Goal: Find specific page/section: Find specific page/section

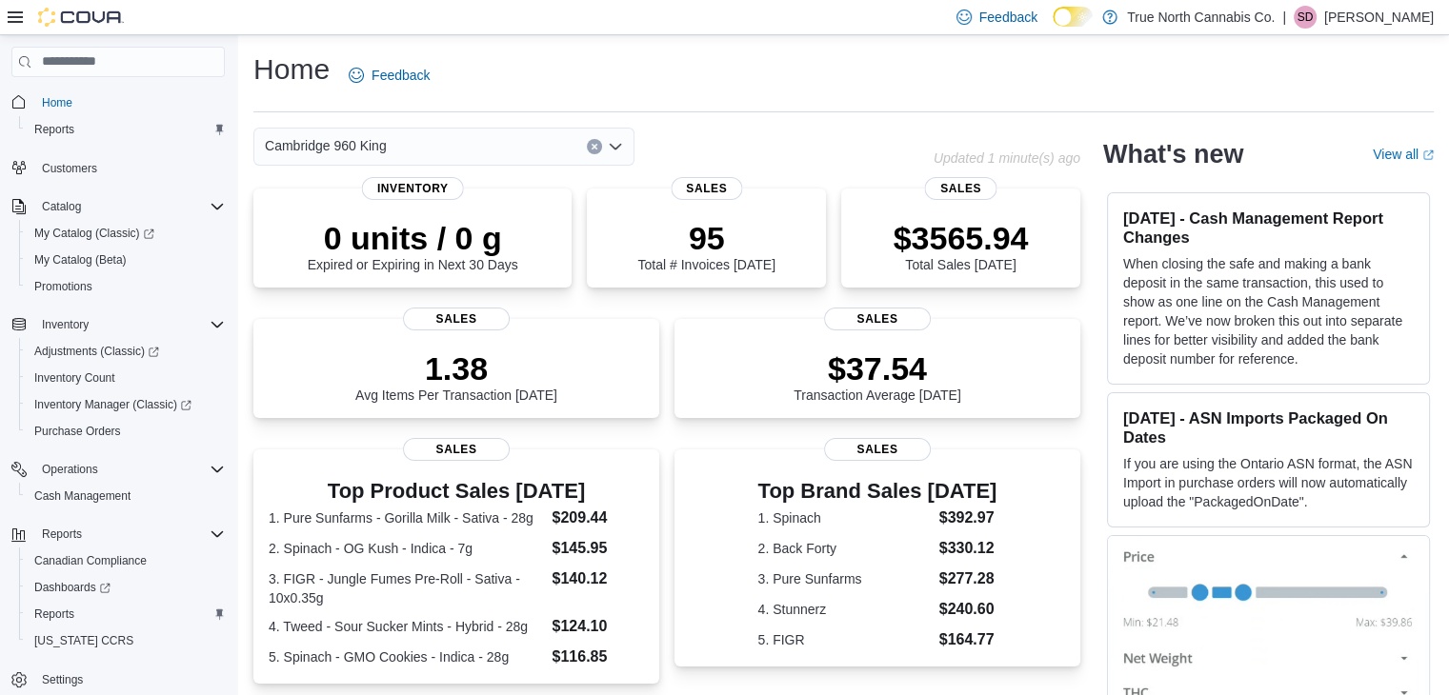
click at [613, 139] on icon "Open list of options" at bounding box center [615, 146] width 15 height 15
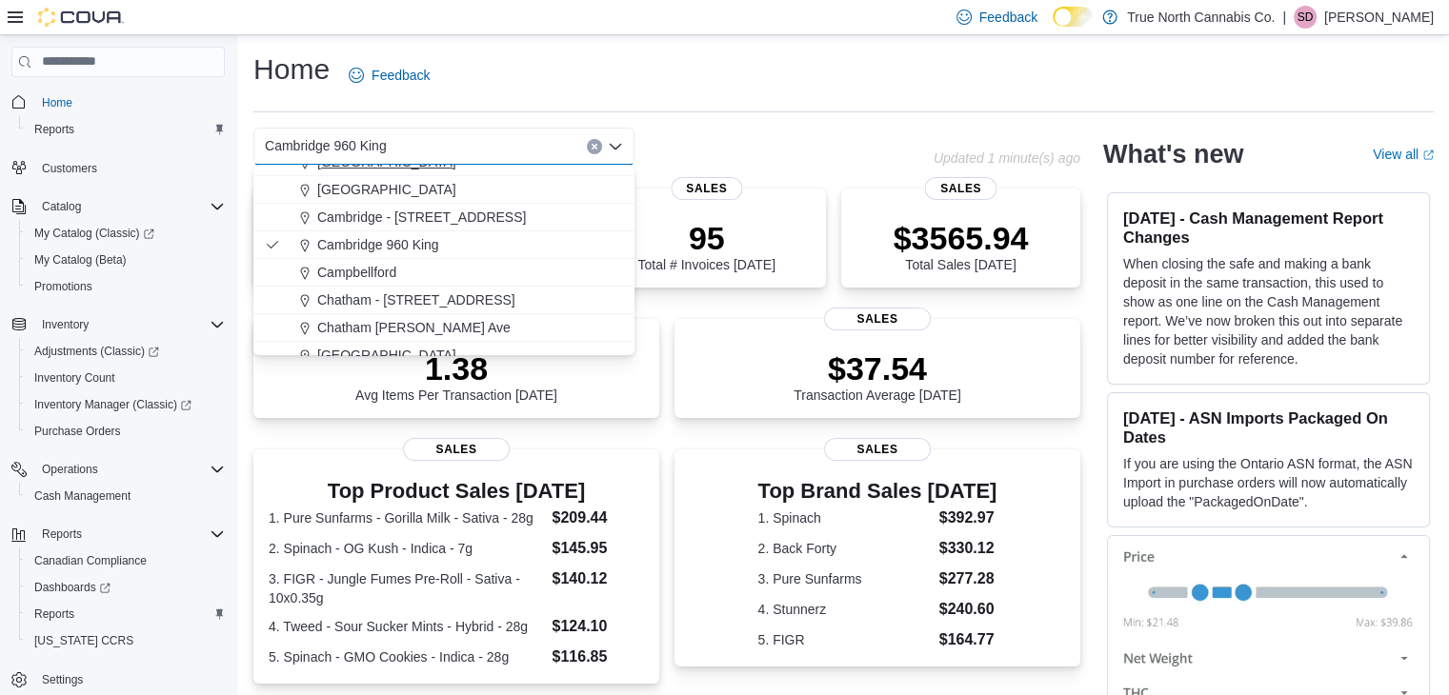
scroll to position [183, 0]
click at [521, 205] on button "Cambridge - [STREET_ADDRESS]" at bounding box center [443, 217] width 381 height 28
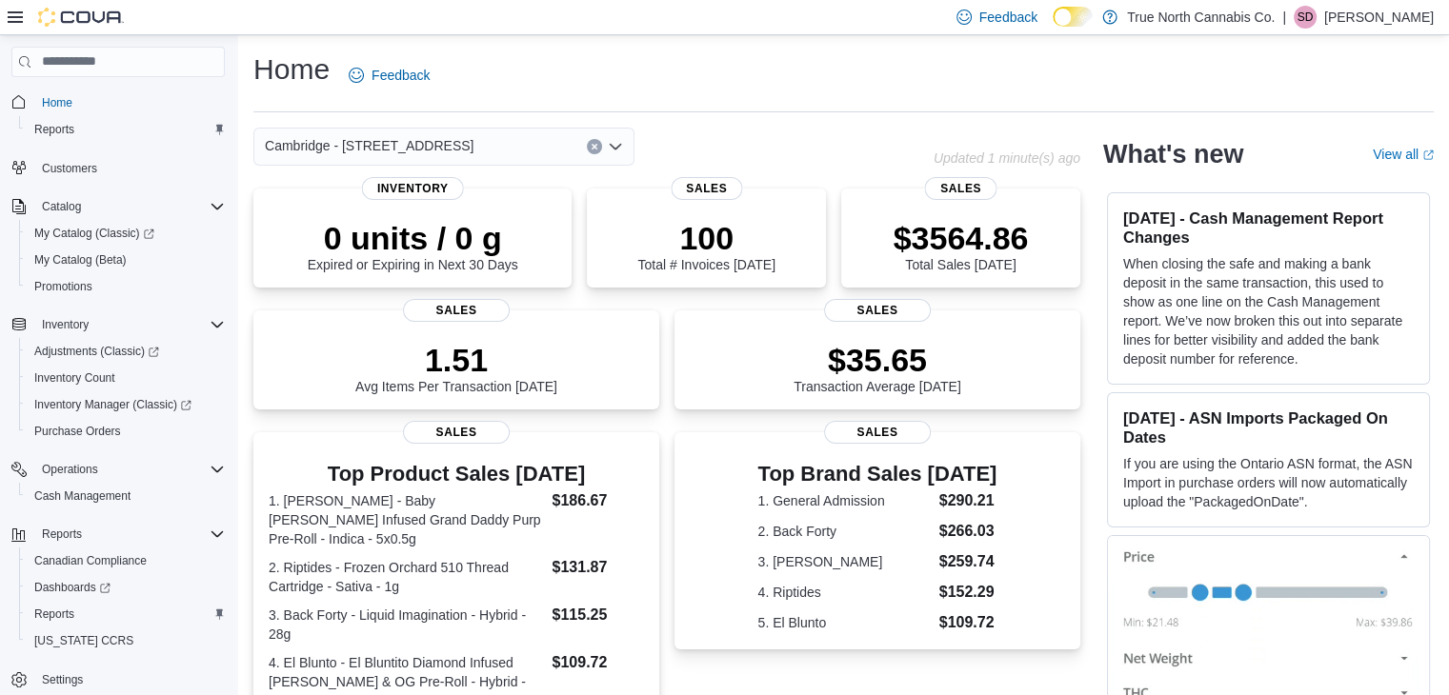
click at [620, 145] on icon "Open list of options" at bounding box center [615, 146] width 11 height 6
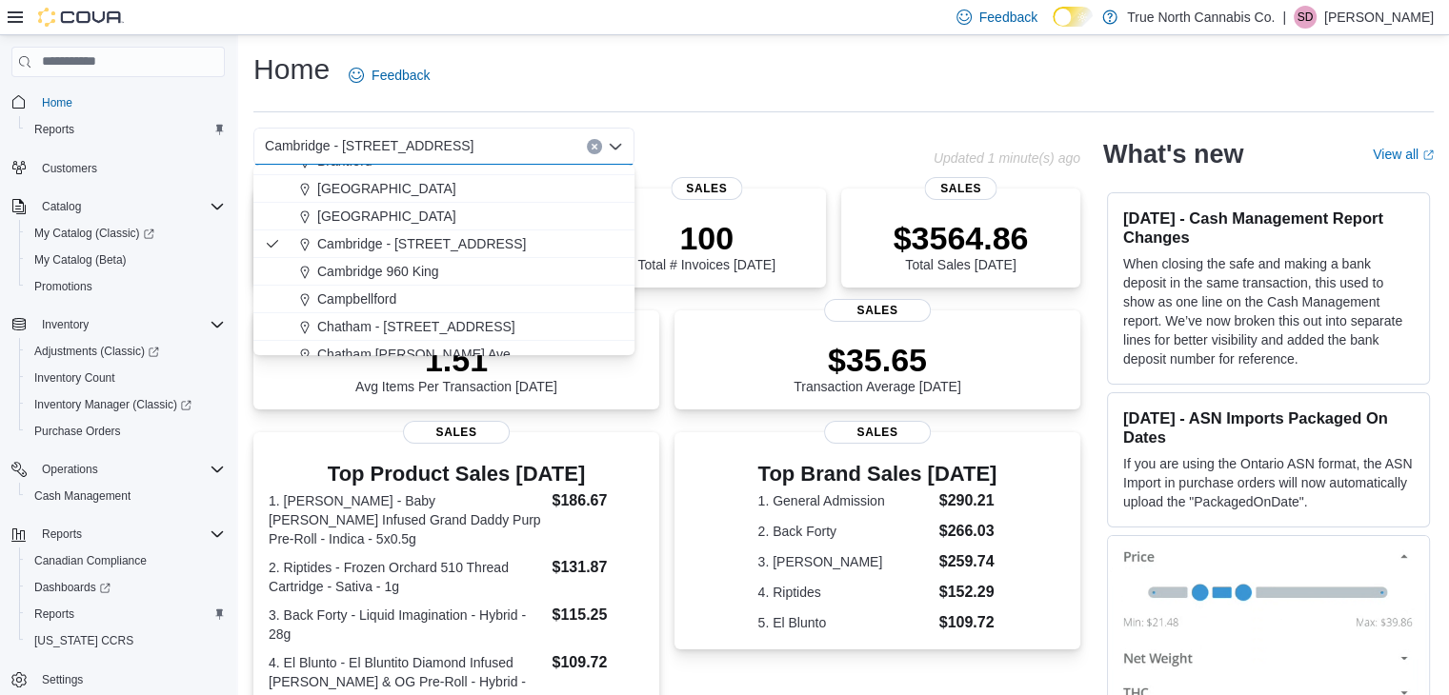
scroll to position [156, 0]
click at [493, 274] on div "Cambridge 960 King" at bounding box center [455, 270] width 335 height 19
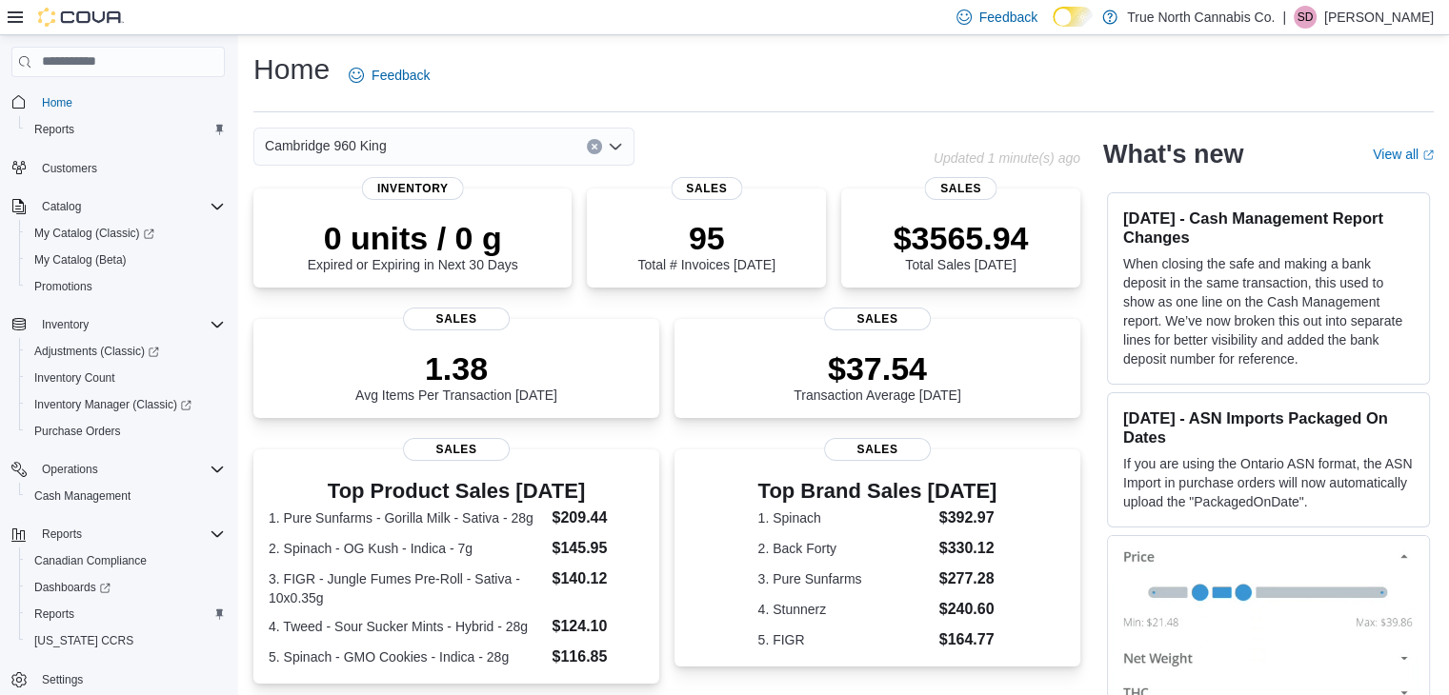
click at [625, 151] on div "Cambridge 960 King" at bounding box center [443, 147] width 381 height 38
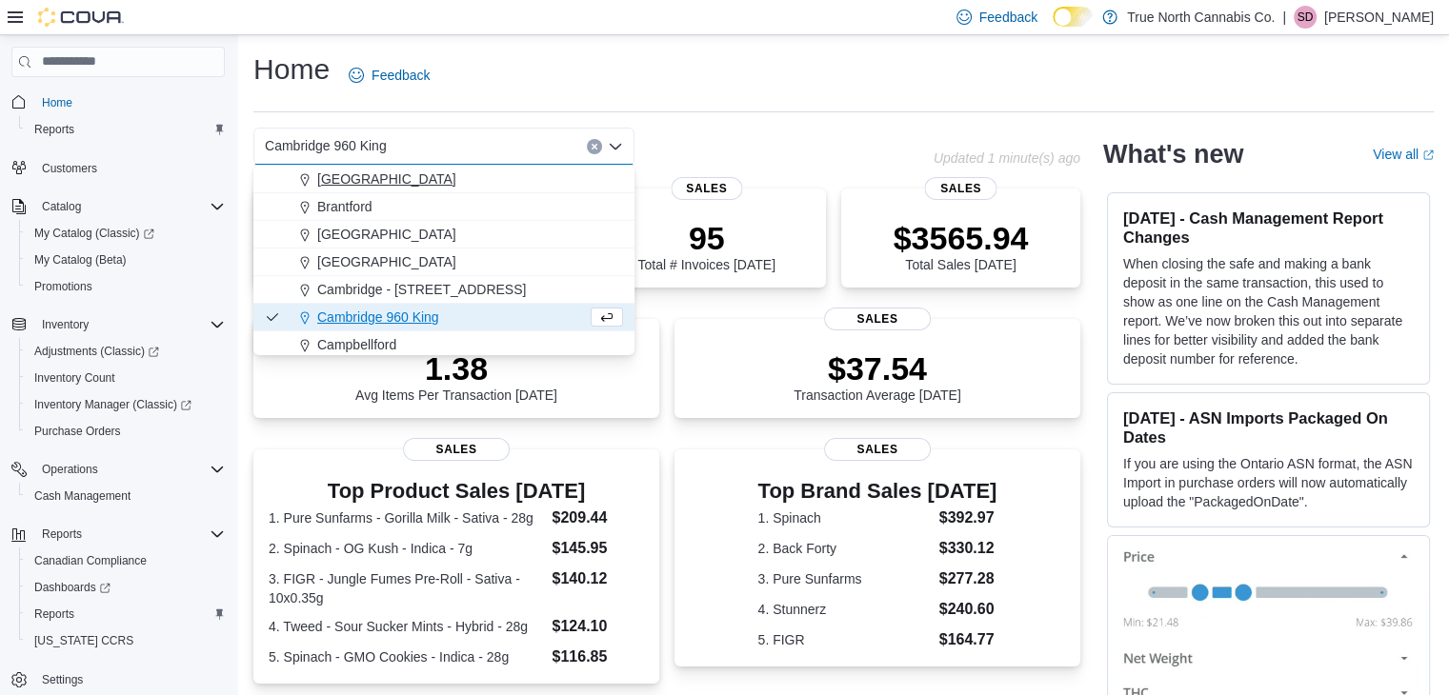
scroll to position [111, 0]
click at [557, 284] on div "Cambridge - [STREET_ADDRESS]" at bounding box center [455, 288] width 335 height 19
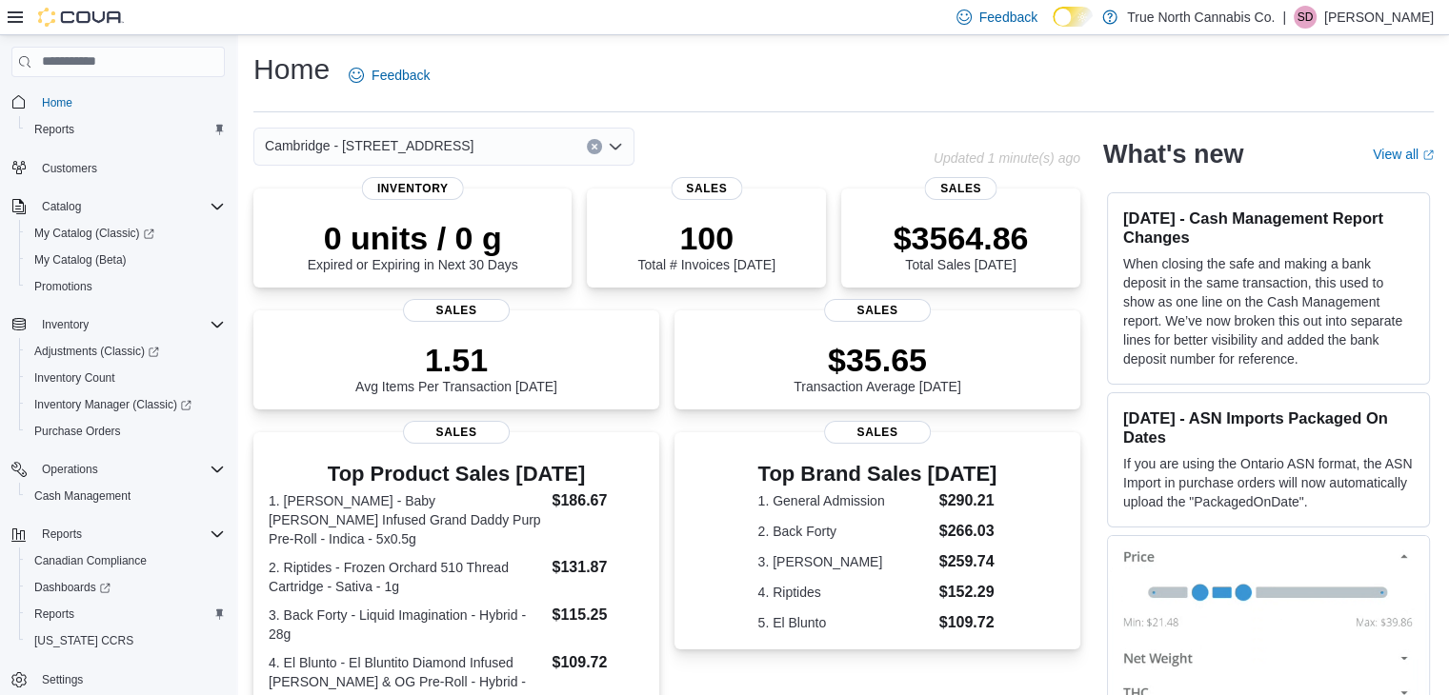
click at [620, 139] on icon "Open list of options" at bounding box center [615, 146] width 15 height 15
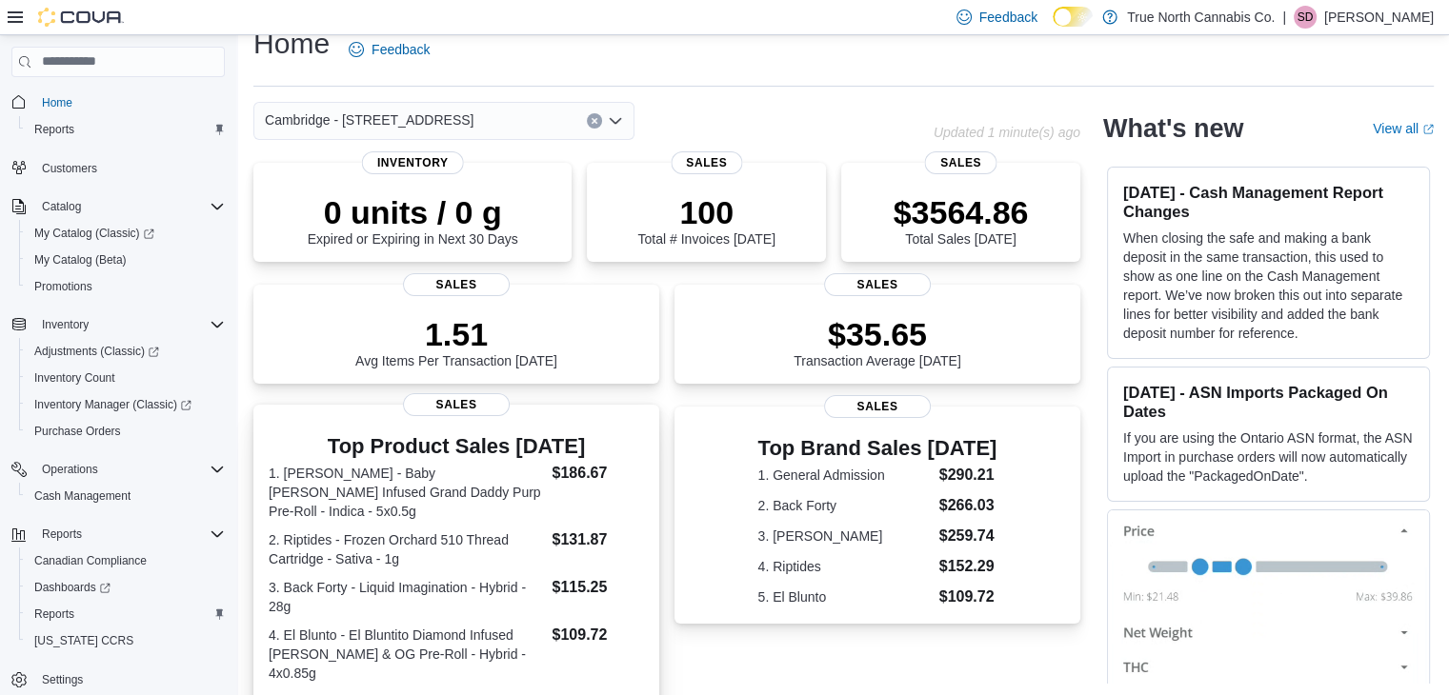
scroll to position [0, 0]
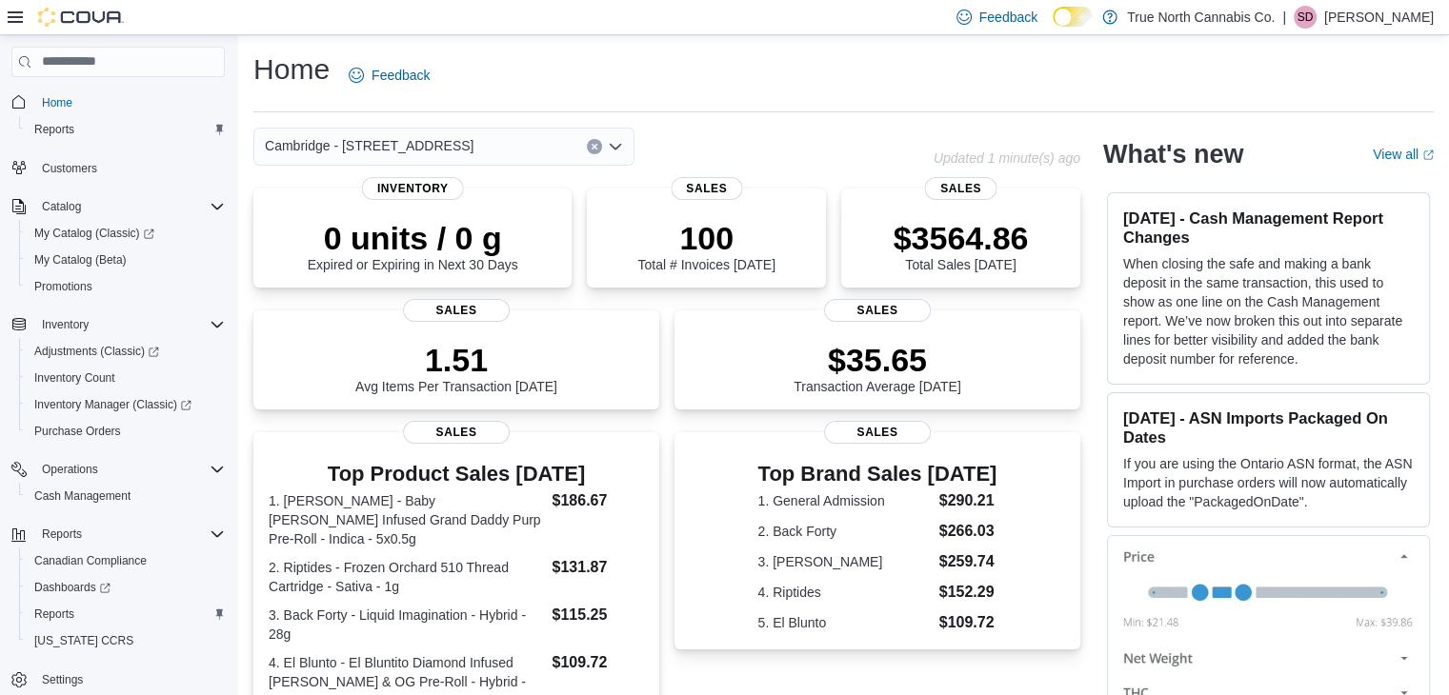
click at [621, 145] on icon "Open list of options" at bounding box center [615, 146] width 11 height 6
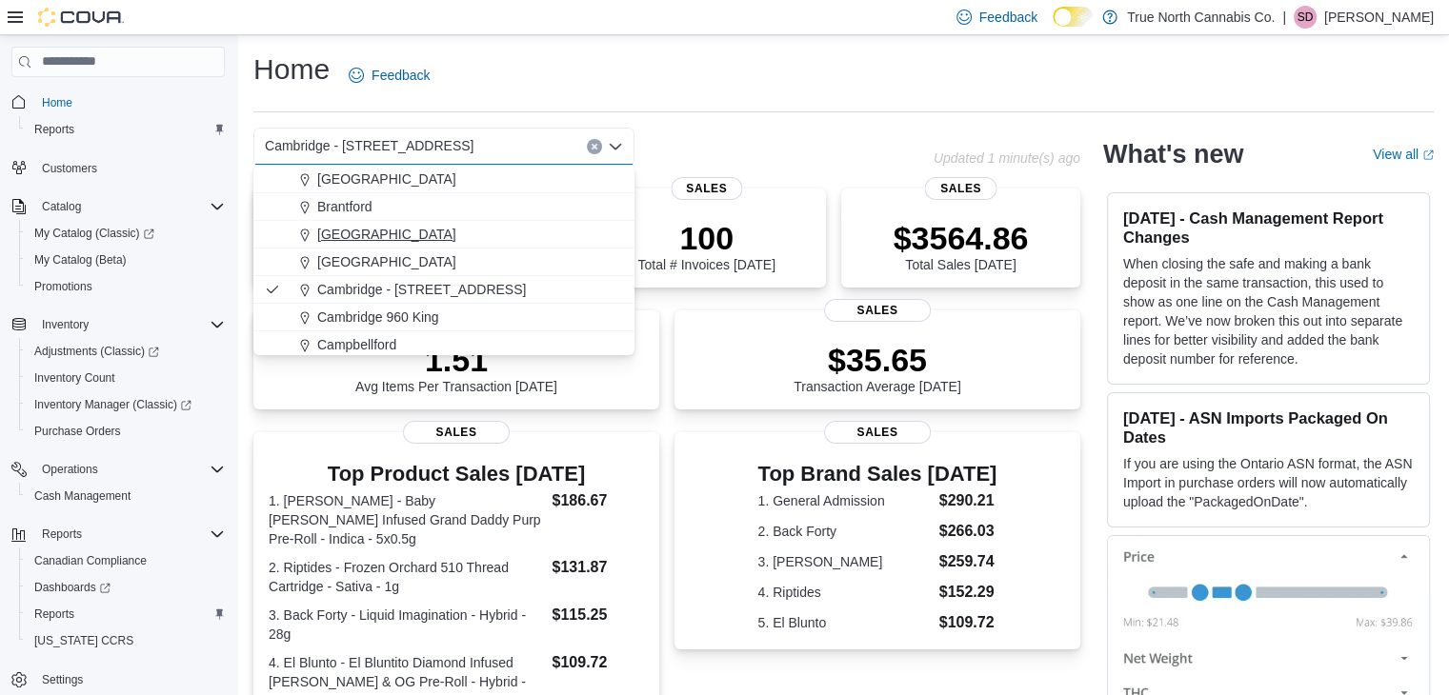
scroll to position [111, 0]
click at [419, 316] on span "Cambridge 960 King" at bounding box center [378, 316] width 122 height 19
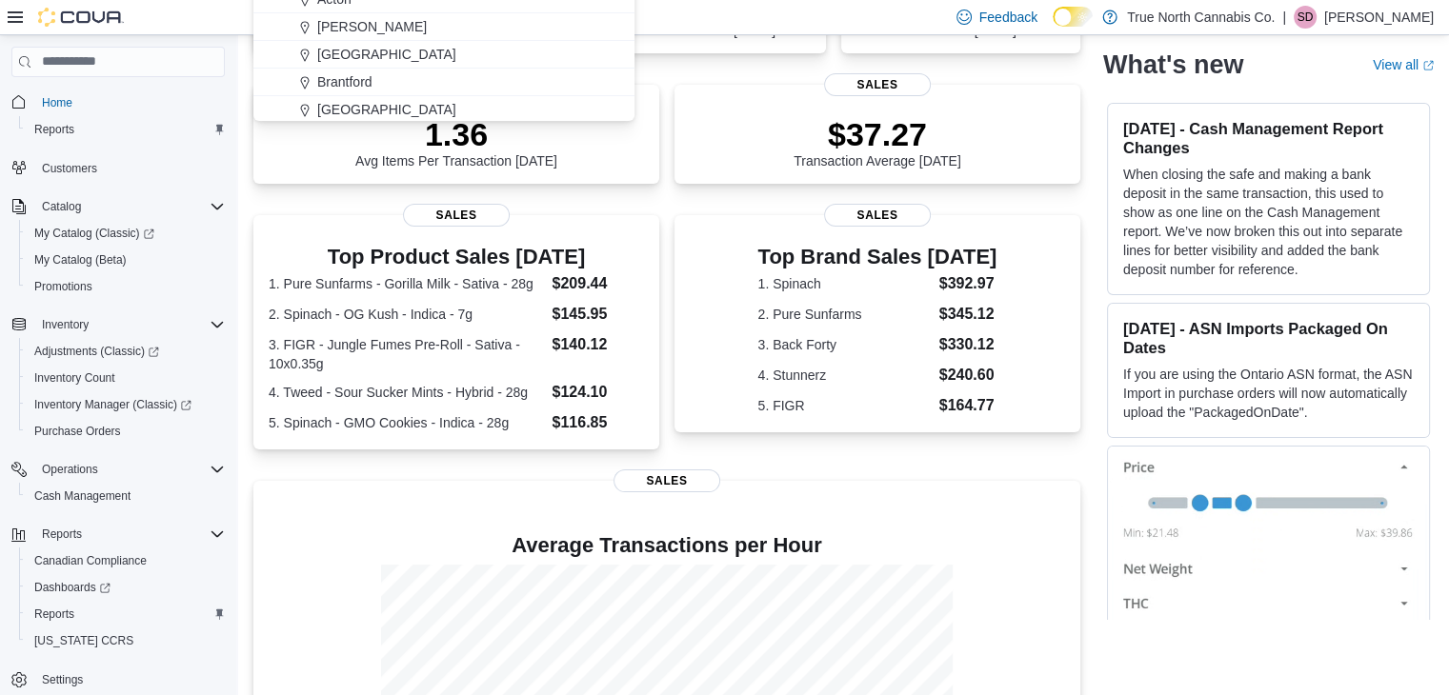
scroll to position [0, 0]
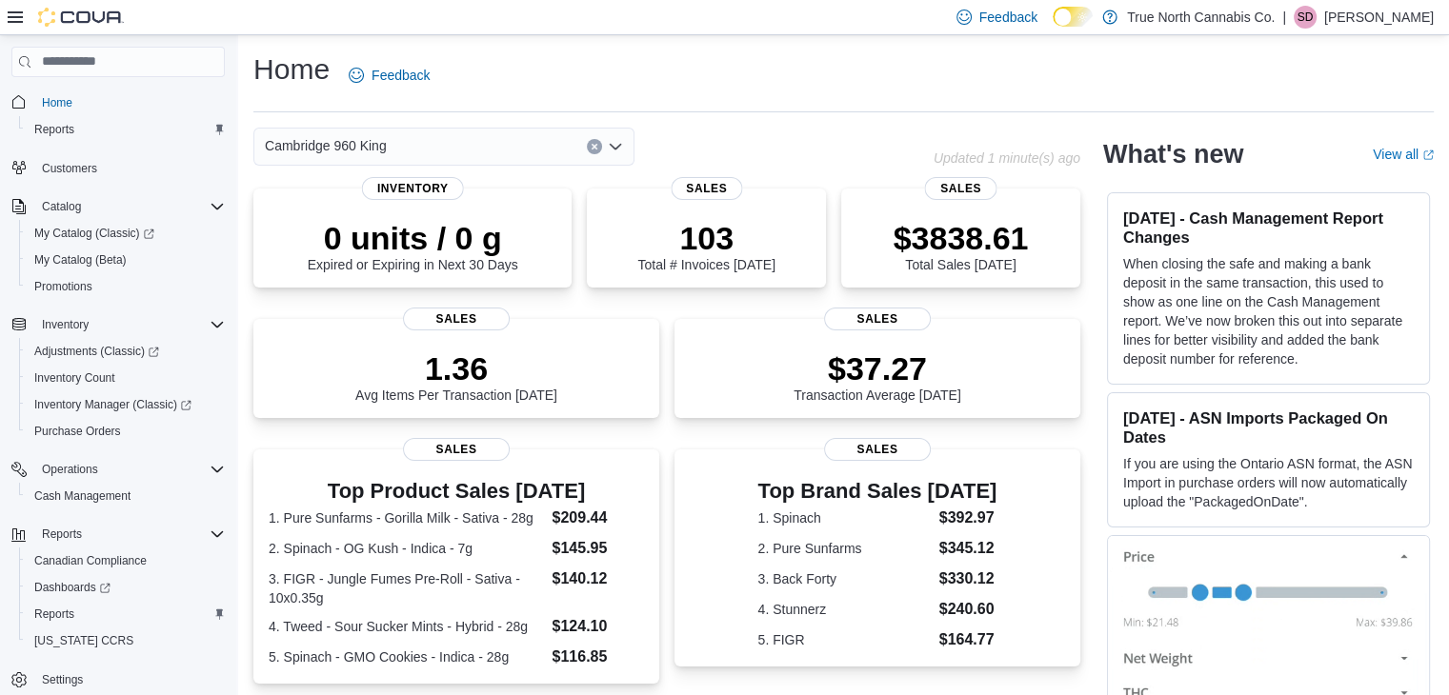
click at [763, 130] on div "Cambridge 960 King" at bounding box center [593, 147] width 680 height 38
click at [485, 138] on div "Cambridge 960 King" at bounding box center [443, 147] width 381 height 38
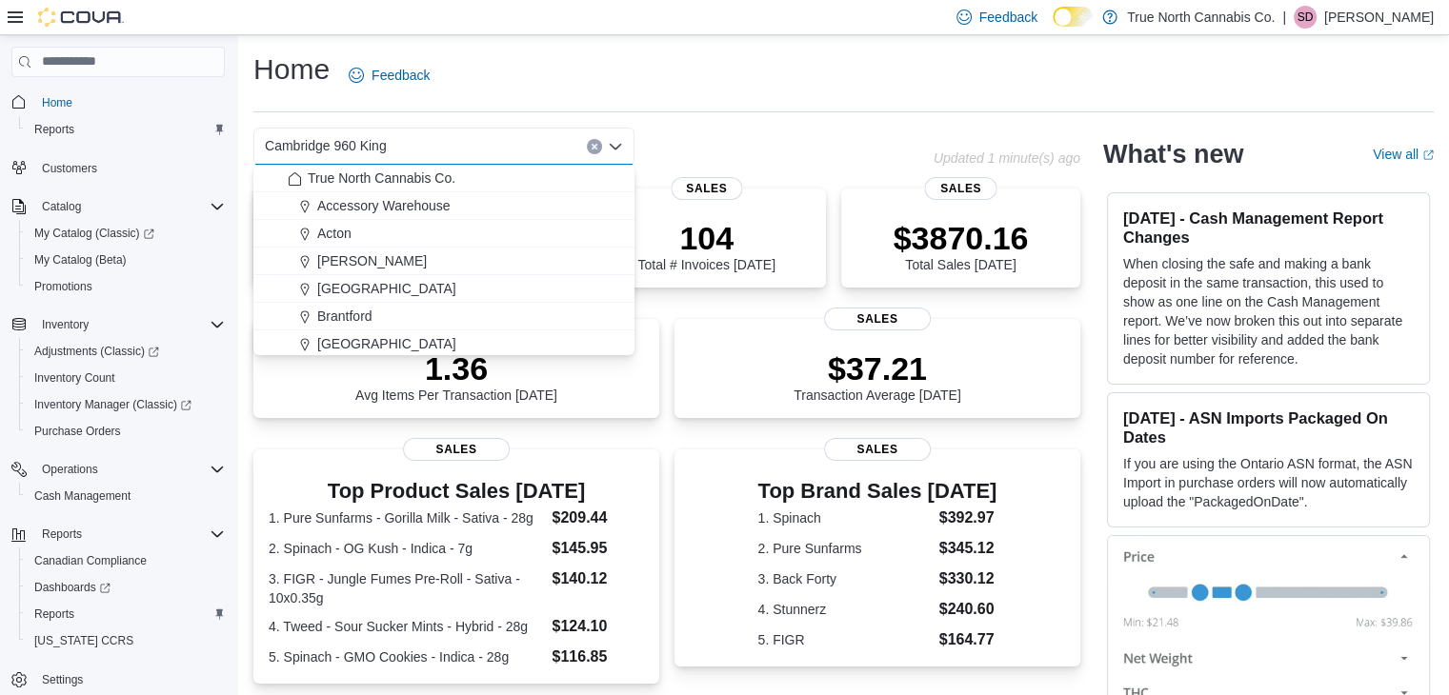
click at [589, 140] on button "Clear input" at bounding box center [594, 146] width 15 height 15
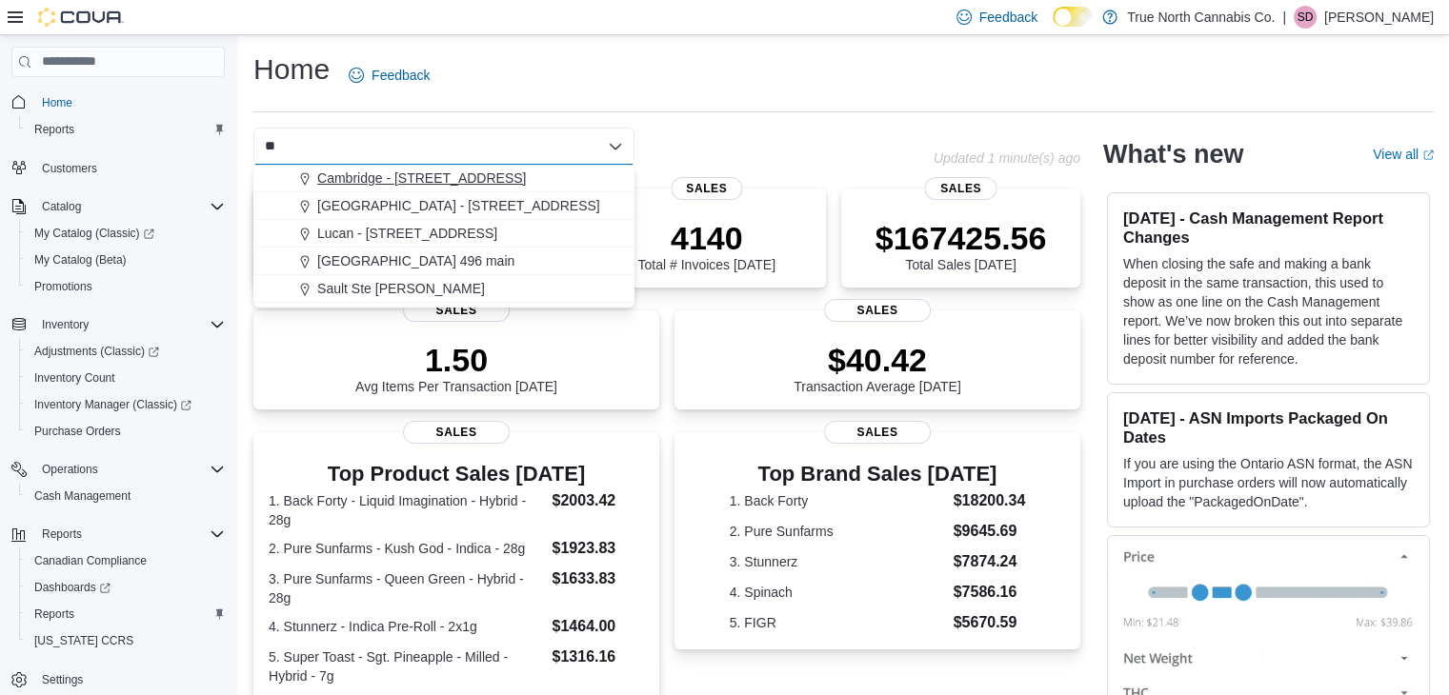
type input "**"
click at [367, 172] on span "Cambridge - [STREET_ADDRESS]" at bounding box center [421, 178] width 209 height 19
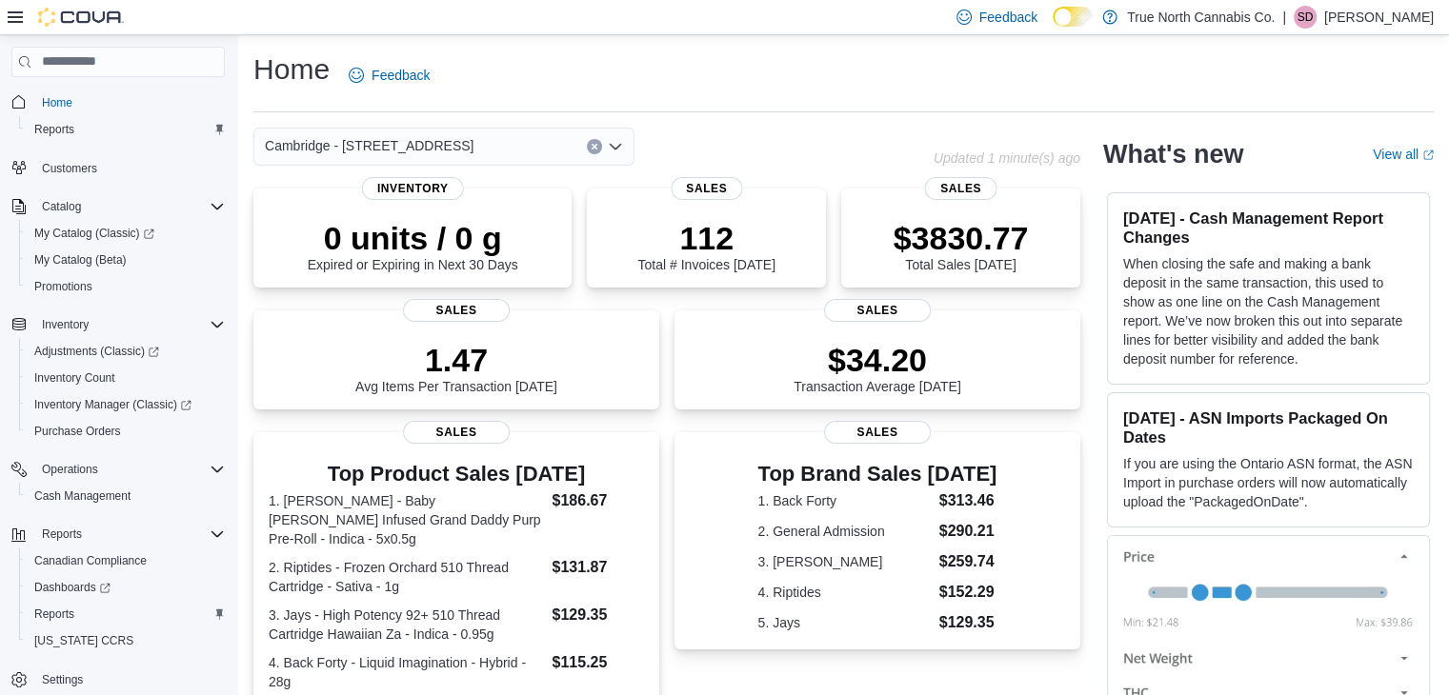
click at [593, 149] on icon "Clear input" at bounding box center [595, 147] width 8 height 8
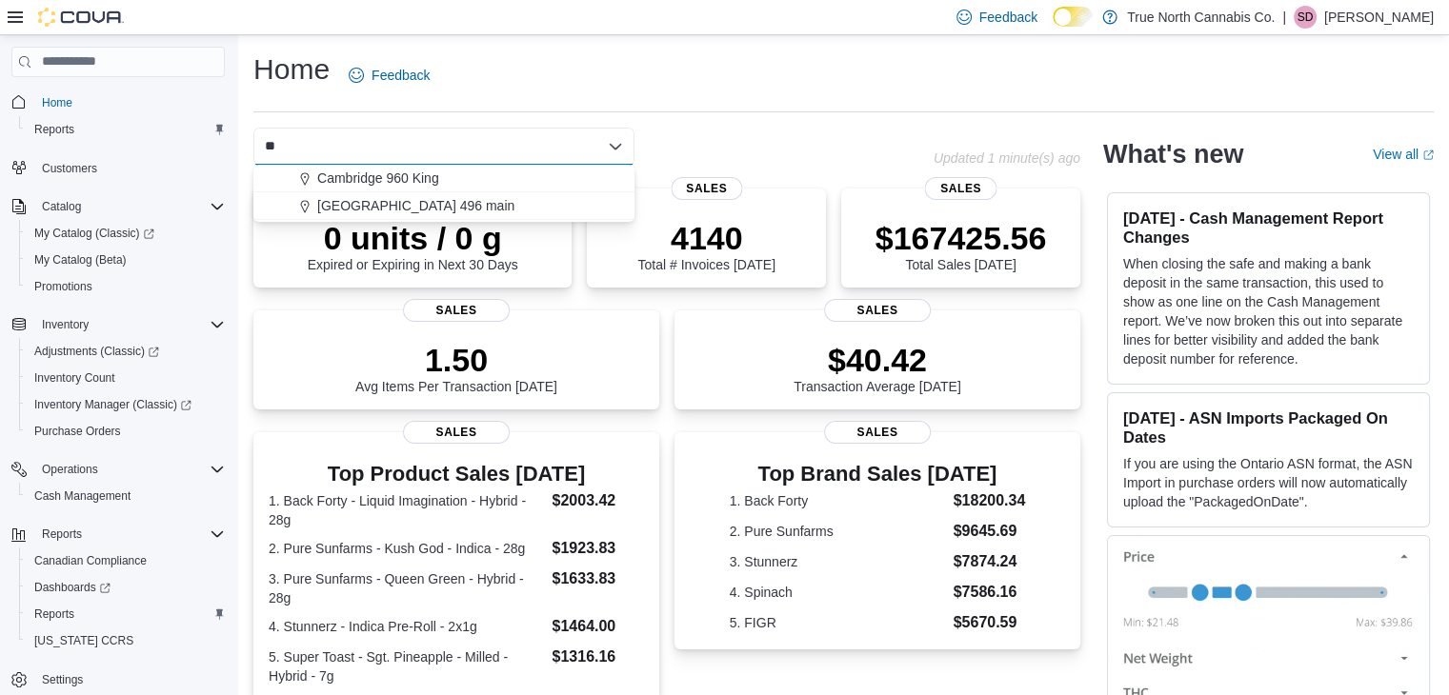
type input "*"
type input "**"
click at [497, 177] on div "Cambridge - [STREET_ADDRESS]" at bounding box center [455, 178] width 335 height 19
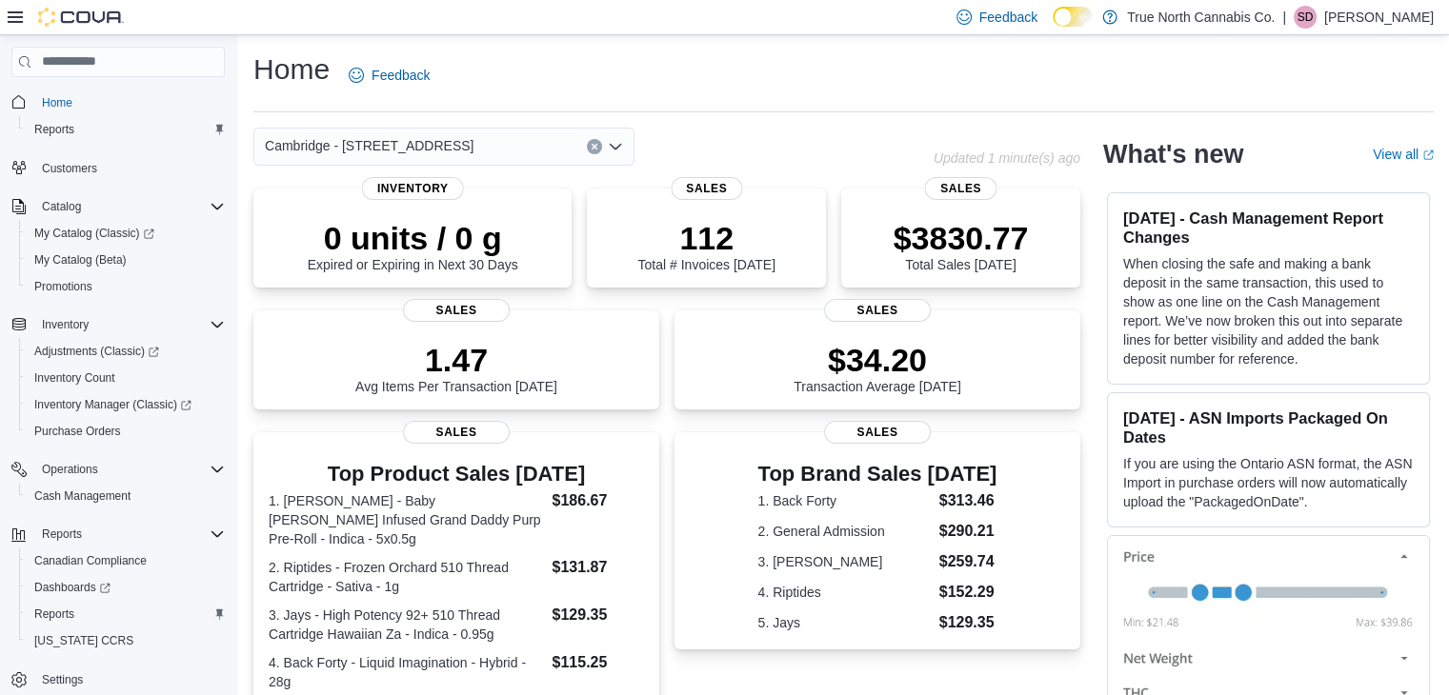
click at [588, 145] on button "Clear input" at bounding box center [594, 146] width 15 height 15
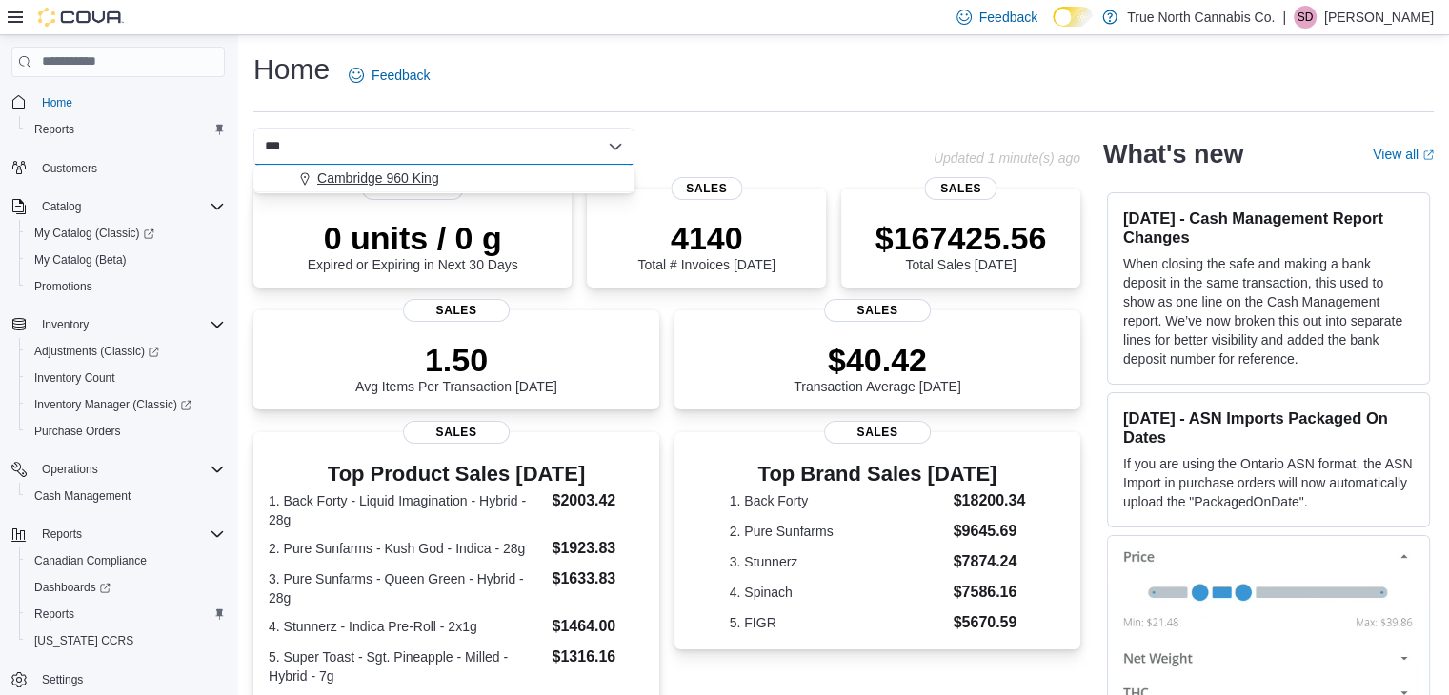
type input "***"
click at [451, 174] on div "Cambridge 960 King" at bounding box center [455, 178] width 335 height 19
